Goal: Check status: Check status

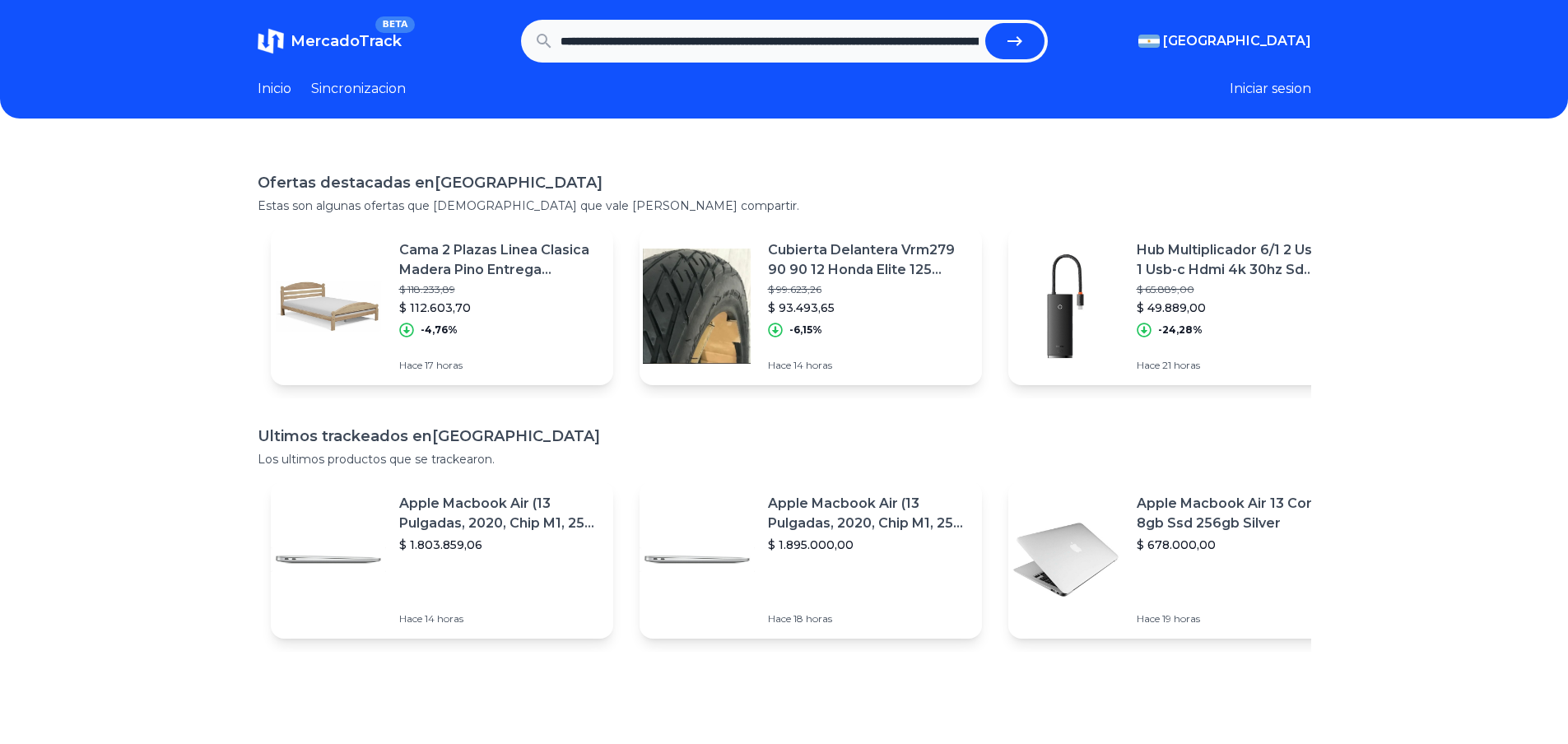
scroll to position [0, 475]
click at [1020, 36] on icon "submit" at bounding box center [1016, 41] width 20 height 20
type input "**********"
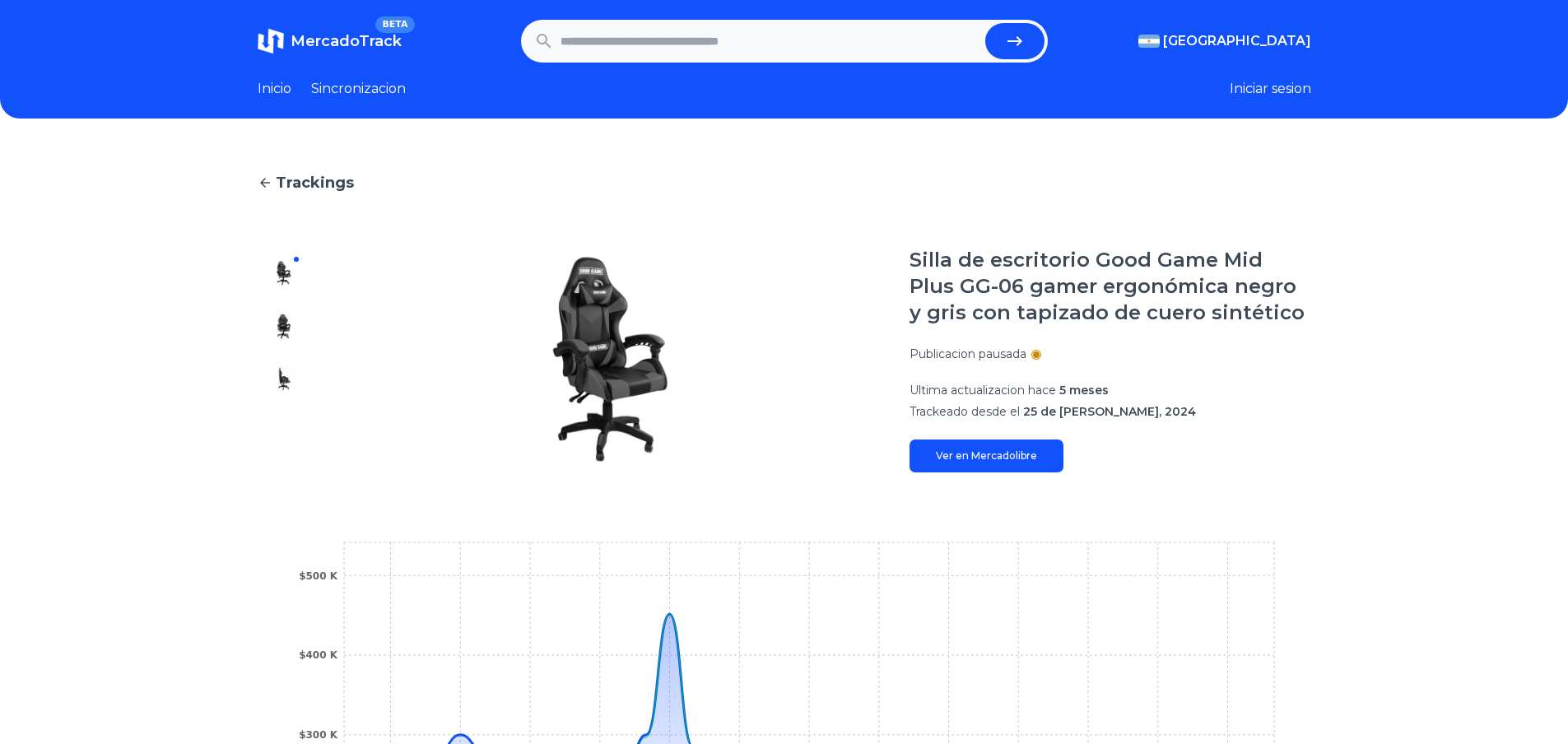
scroll to position [329, 0]
